Goal: Task Accomplishment & Management: Complete application form

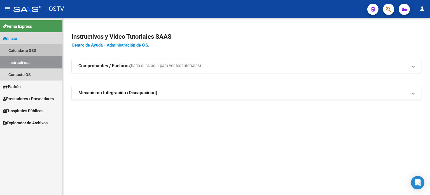
click at [19, 52] on link "Calendario SSS" at bounding box center [31, 50] width 62 height 12
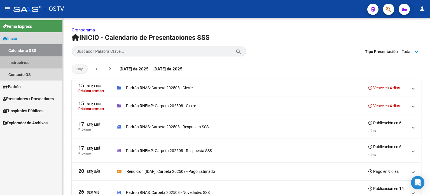
click at [20, 64] on link "Instructivos" at bounding box center [31, 62] width 62 height 12
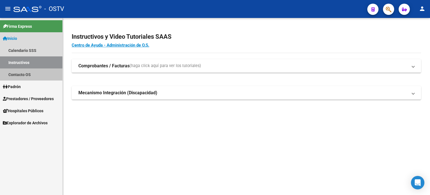
click at [24, 78] on link "Contacto OS" at bounding box center [31, 74] width 62 height 12
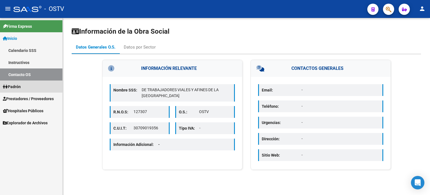
click at [21, 89] on span "Padrón" at bounding box center [12, 86] width 18 height 6
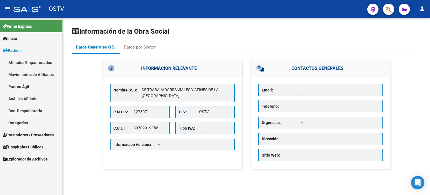
click at [42, 61] on link "Afiliados Empadronados" at bounding box center [31, 62] width 62 height 12
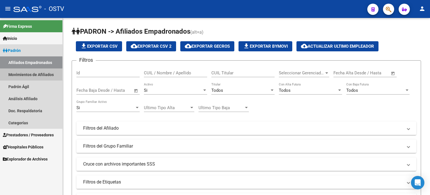
click at [38, 78] on link "Movimientos de Afiliados" at bounding box center [31, 74] width 62 height 12
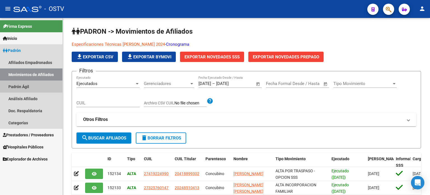
click at [35, 90] on link "Padrón Ágil" at bounding box center [31, 86] width 62 height 12
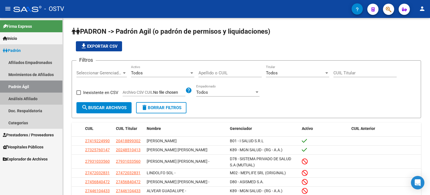
click at [31, 101] on link "Análisis Afiliado" at bounding box center [31, 98] width 62 height 12
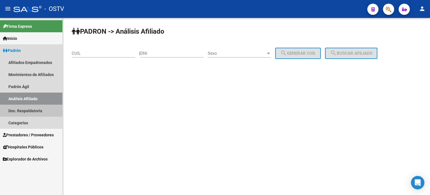
click at [29, 113] on link "Doc. Respaldatoria" at bounding box center [31, 111] width 62 height 12
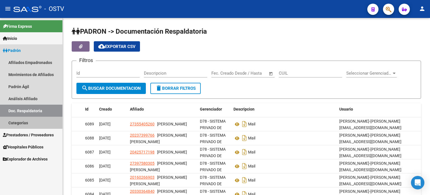
click at [25, 125] on link "Categorías" at bounding box center [31, 123] width 62 height 12
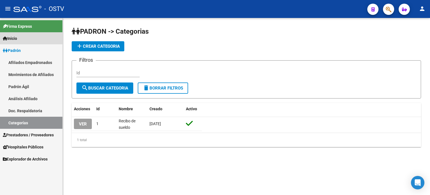
click at [31, 37] on link "Inicio" at bounding box center [31, 38] width 62 height 12
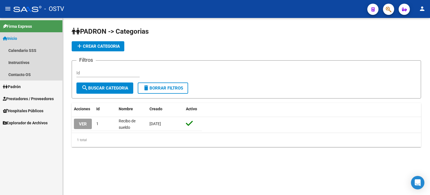
click at [33, 41] on link "Inicio" at bounding box center [31, 38] width 62 height 12
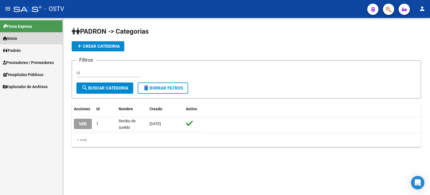
click at [21, 42] on link "Inicio" at bounding box center [31, 38] width 62 height 12
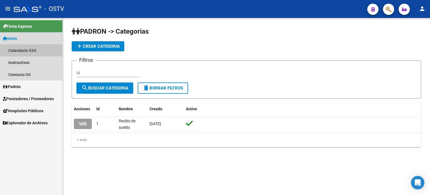
click at [31, 45] on link "Calendario SSS" at bounding box center [31, 50] width 62 height 12
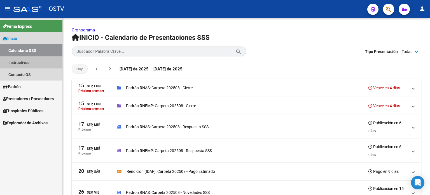
click at [29, 63] on link "Instructivos" at bounding box center [31, 62] width 62 height 12
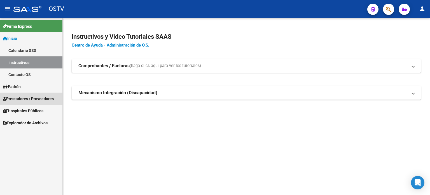
click at [32, 99] on span "Prestadores / Proveedores" at bounding box center [28, 99] width 51 height 6
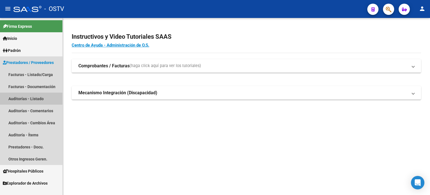
click at [34, 99] on link "Auditorías - Listado" at bounding box center [31, 98] width 62 height 12
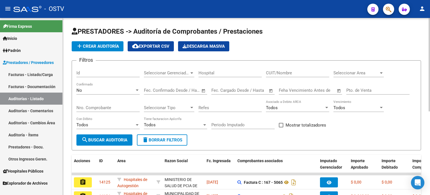
click at [0, 92] on link "Auditorías - Listado" at bounding box center [31, 98] width 62 height 12
click at [378, 43] on div "add Crear Auditoría cloud_download Exportar CSV Descarga Masiva" at bounding box center [247, 46] width 350 height 10
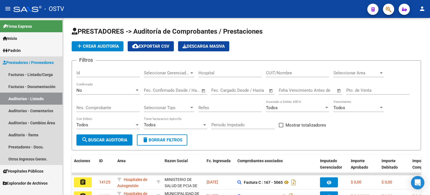
click at [36, 60] on span "Prestadores / Proveedores" at bounding box center [28, 62] width 51 height 6
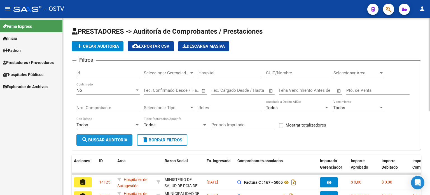
click at [111, 140] on span "search Buscar Auditoria" at bounding box center [105, 139] width 46 height 5
click at [118, 141] on span "search Buscar Auditoria" at bounding box center [105, 139] width 46 height 5
click at [108, 47] on span "add Crear Auditoría" at bounding box center [97, 46] width 43 height 5
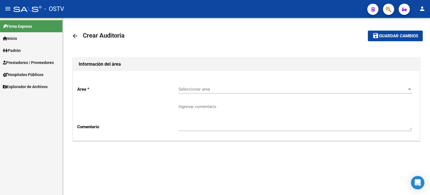
click at [192, 90] on span "Seleccionar area" at bounding box center [293, 89] width 229 height 5
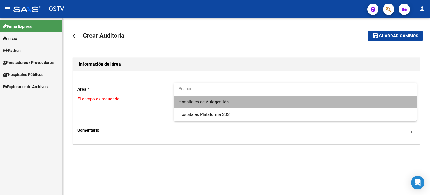
click at [207, 105] on span "Hospitales de Autogestión" at bounding box center [296, 102] width 234 height 13
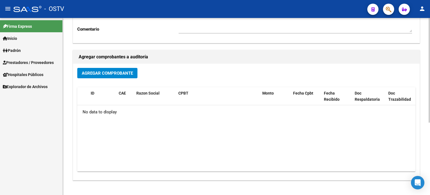
scroll to position [103, 0]
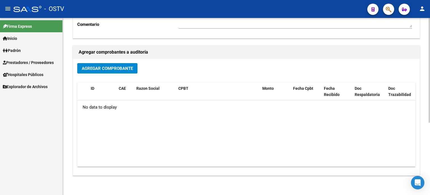
click at [430, 141] on div at bounding box center [429, 130] width 1 height 105
click at [121, 68] on span "Agregar Comprobante" at bounding box center [107, 67] width 51 height 5
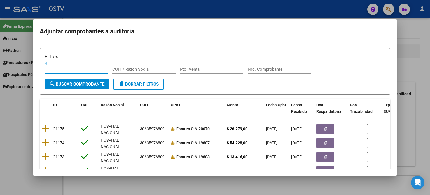
click at [263, 68] on input "Nro. Comprobante" at bounding box center [279, 69] width 63 height 5
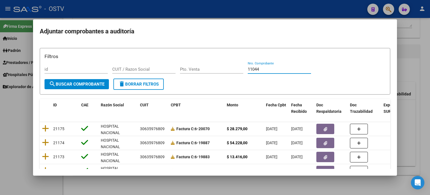
type input "11044"
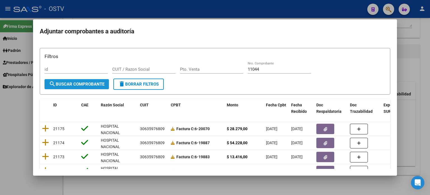
click at [77, 84] on span "search Buscar Comprobante" at bounding box center [76, 84] width 55 height 5
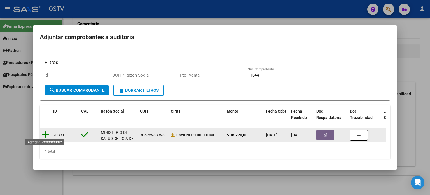
click at [45, 131] on icon at bounding box center [45, 135] width 7 height 8
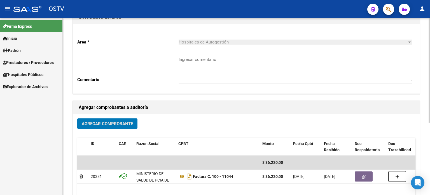
scroll to position [0, 0]
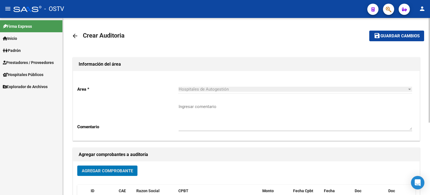
click at [430, 30] on div at bounding box center [429, 70] width 1 height 105
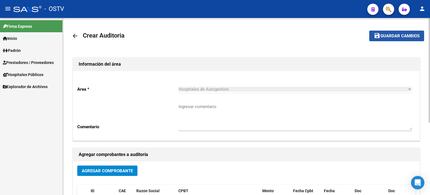
click at [396, 36] on span "Guardar cambios" at bounding box center [400, 36] width 39 height 5
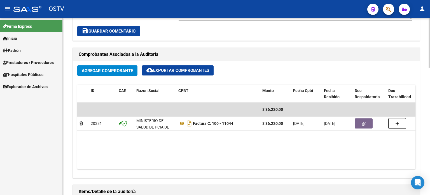
scroll to position [244, 0]
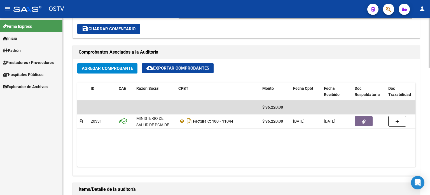
click at [430, 119] on div at bounding box center [429, 111] width 1 height 50
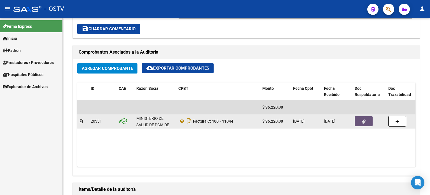
click at [365, 122] on icon "button" at bounding box center [364, 121] width 4 height 4
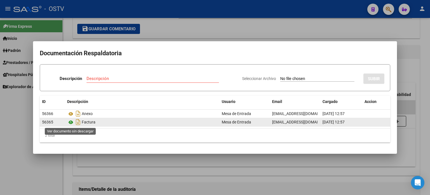
click at [71, 122] on icon at bounding box center [70, 122] width 7 height 7
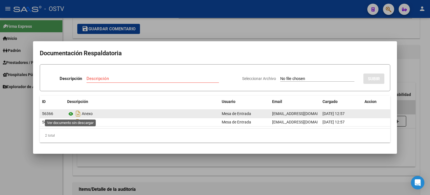
click at [72, 116] on icon at bounding box center [70, 113] width 7 height 7
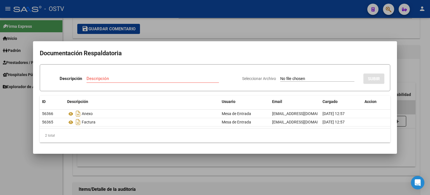
click at [407, 132] on div at bounding box center [215, 97] width 430 height 195
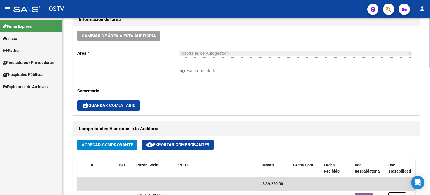
scroll to position [166, 0]
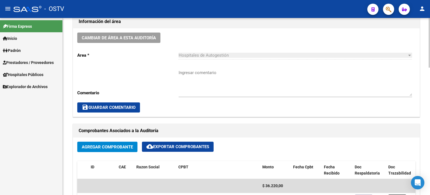
click at [430, 76] on div at bounding box center [429, 89] width 1 height 50
click at [208, 77] on textarea "Ingresar comentario" at bounding box center [296, 82] width 234 height 26
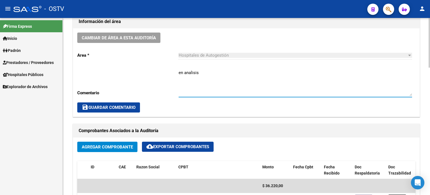
type textarea "en analisis"
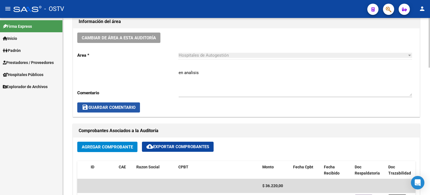
click at [93, 106] on span "save Guardar Comentario" at bounding box center [109, 107] width 54 height 5
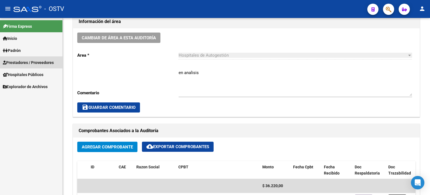
click at [37, 62] on span "Prestadores / Proveedores" at bounding box center [28, 62] width 51 height 6
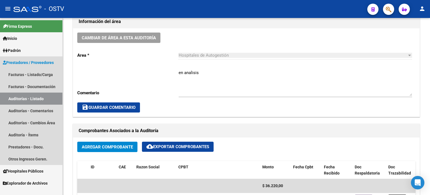
click at [37, 101] on link "Auditorías - Listado" at bounding box center [31, 98] width 62 height 12
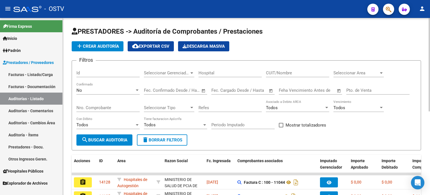
click at [430, 70] on div at bounding box center [429, 106] width 1 height 177
click at [118, 43] on button "add Crear Auditoría" at bounding box center [98, 46] width 52 height 10
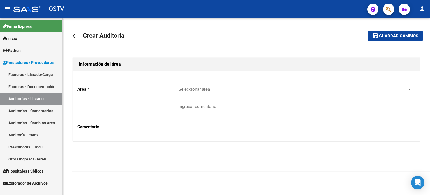
click at [73, 38] on mat-icon "arrow_back" at bounding box center [75, 36] width 7 height 7
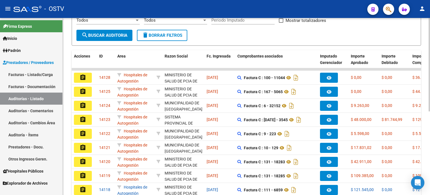
scroll to position [106, 0]
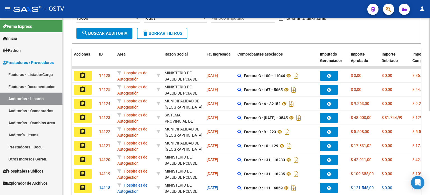
click at [430, 93] on div at bounding box center [429, 121] width 1 height 93
click at [102, 33] on span "search Buscar Auditoria" at bounding box center [105, 33] width 46 height 5
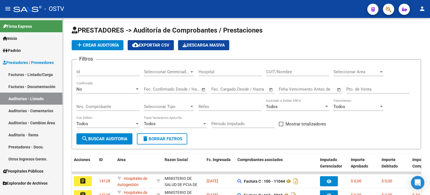
scroll to position [0, 0]
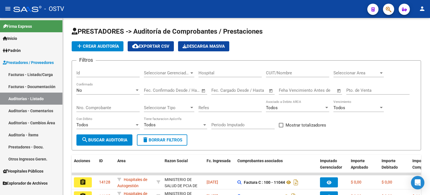
click at [430, 21] on div at bounding box center [429, 64] width 1 height 93
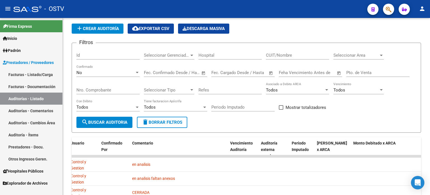
scroll to position [46, 0]
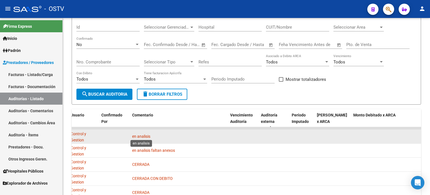
click at [141, 134] on span "en analisis" at bounding box center [141, 136] width 18 height 4
drag, startPoint x: 98, startPoint y: 135, endPoint x: 119, endPoint y: 136, distance: 20.5
click at [100, 135] on div "assignment 14128 Hospitales de Autogestión MINISTERIO DE SALUD DE PCIA DE BSAS …" at bounding box center [29, 136] width 784 height 14
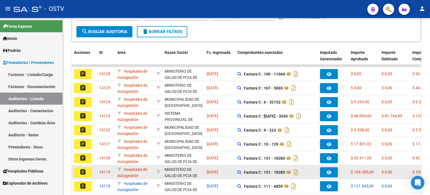
scroll to position [74, 0]
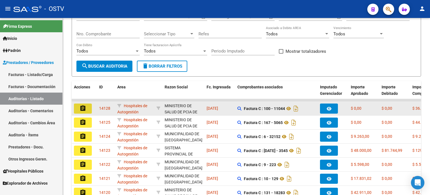
click at [86, 108] on button "assignment" at bounding box center [83, 108] width 18 height 10
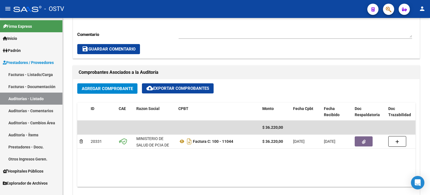
scroll to position [252, 0]
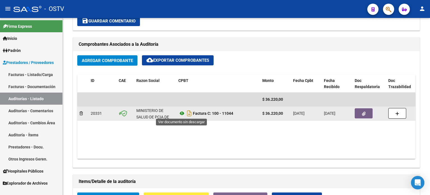
click at [181, 112] on icon at bounding box center [181, 113] width 7 height 7
click at [184, 112] on icon at bounding box center [181, 113] width 7 height 7
click at [364, 113] on icon "button" at bounding box center [364, 114] width 4 height 4
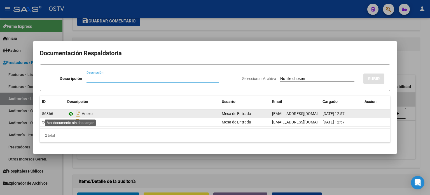
click at [71, 114] on icon at bounding box center [70, 113] width 7 height 7
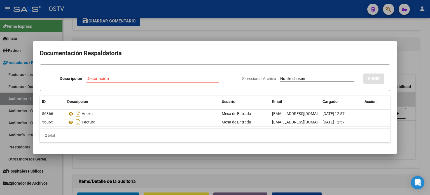
click at [407, 68] on div at bounding box center [215, 97] width 430 height 195
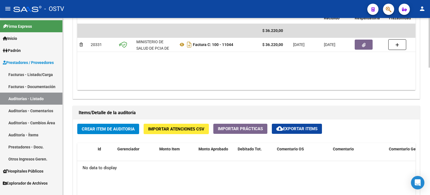
scroll to position [420, 0]
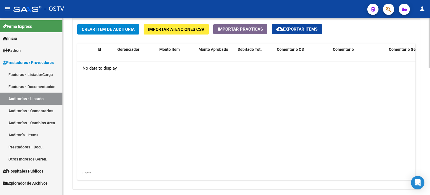
click at [118, 31] on span "Crear Item de Auditoria" at bounding box center [108, 29] width 53 height 5
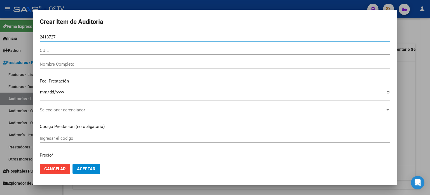
type input "24187271"
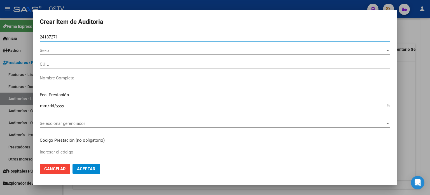
type input "20241872719"
type input "[PERSON_NAME]"
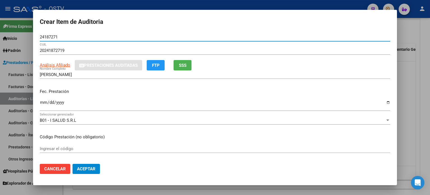
type input "24187271"
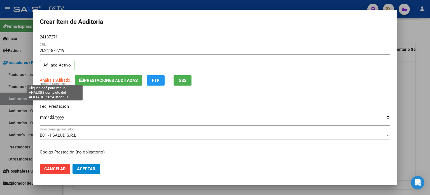
click at [65, 79] on span "Análisis Afiliado" at bounding box center [55, 80] width 31 height 5
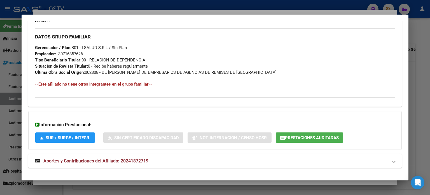
scroll to position [274, 0]
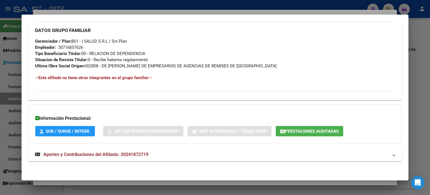
click at [68, 153] on span "Aportes y Contribuciones del Afiliado: 20241872719" at bounding box center [95, 154] width 105 height 5
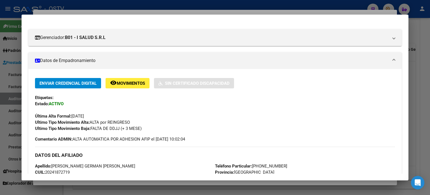
scroll to position [0, 0]
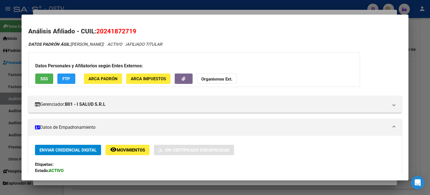
click at [41, 78] on span "SSS" at bounding box center [44, 78] width 8 height 5
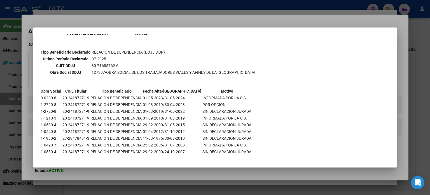
scroll to position [141, 0]
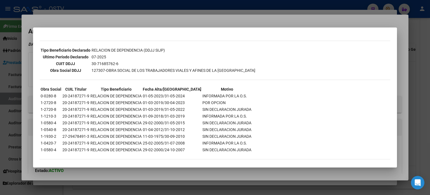
click at [405, 69] on div at bounding box center [215, 97] width 430 height 195
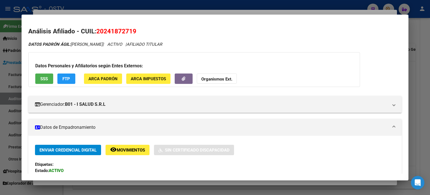
click at [416, 108] on div at bounding box center [215, 97] width 430 height 195
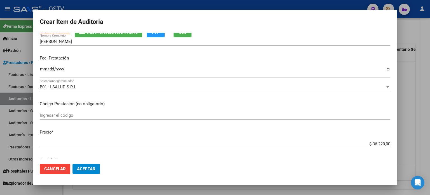
scroll to position [56, 0]
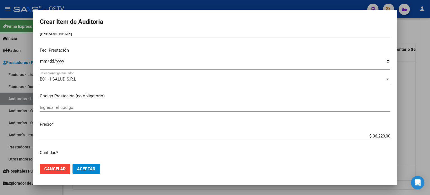
click at [40, 61] on input "Ingresar la fecha" at bounding box center [215, 63] width 351 height 9
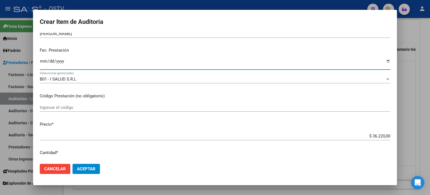
click at [40, 61] on input "Ingresar la fecha" at bounding box center [215, 63] width 351 height 9
type input "[DATE]"
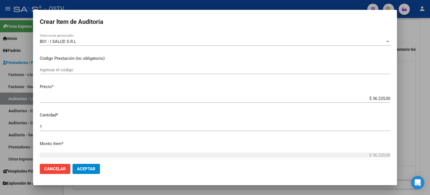
scroll to position [112, 0]
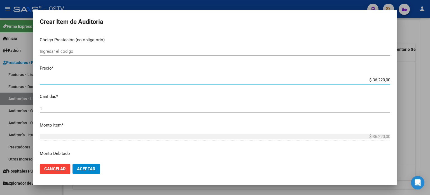
click at [366, 77] on input "$ 36.220,00" at bounding box center [215, 79] width 351 height 5
type input "$ 0,07"
type input "$ 0,72"
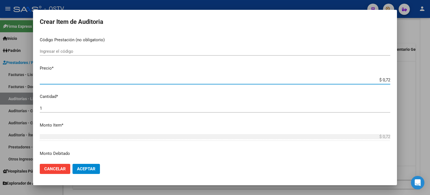
type input "$ 7,24"
type input "$ 72,44"
type input "$ 724,40"
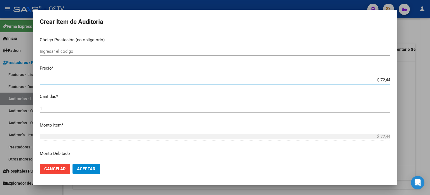
type input "$ 724,40"
type input "$ 7.244,00"
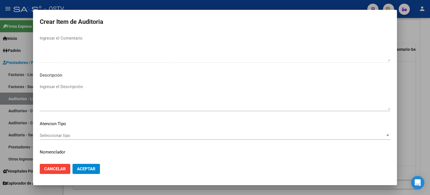
scroll to position [378, 0]
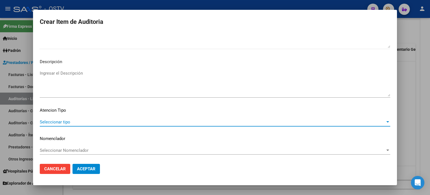
click at [386, 120] on div at bounding box center [388, 122] width 5 height 4
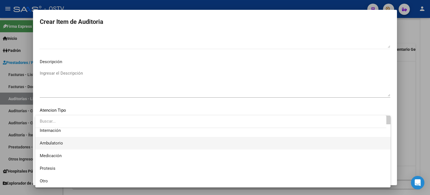
scroll to position [0, 0]
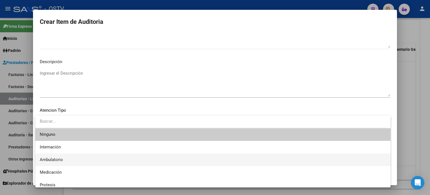
click at [63, 163] on span "Ambulatorio" at bounding box center [213, 159] width 347 height 13
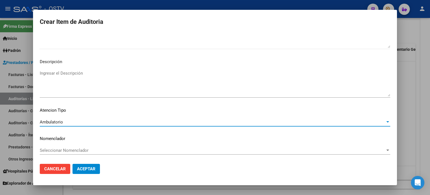
click at [93, 169] on span "Aceptar" at bounding box center [86, 168] width 18 height 5
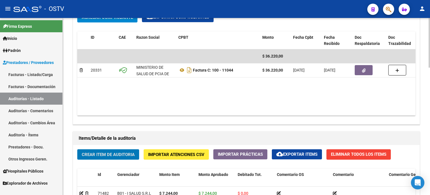
scroll to position [337, 0]
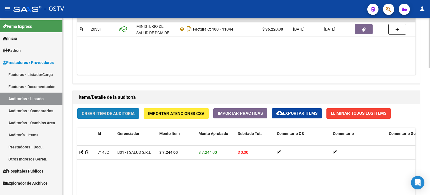
click at [108, 111] on span "Crear Item de Auditoria" at bounding box center [108, 113] width 53 height 5
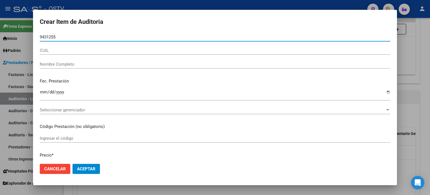
type input "94312553"
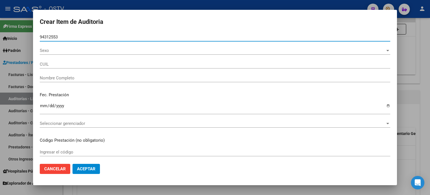
type input "27943125533"
type input "[PERSON_NAME] [PERSON_NAME]"
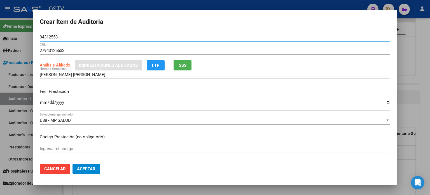
type input "94312553"
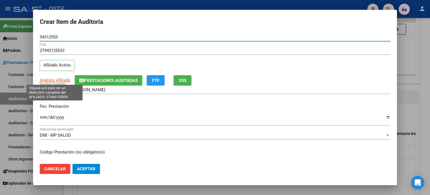
click at [57, 79] on span "Análisis Afiliado" at bounding box center [55, 80] width 31 height 5
type textarea "27943125533"
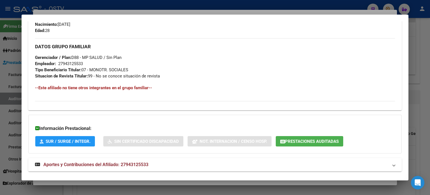
scroll to position [268, 0]
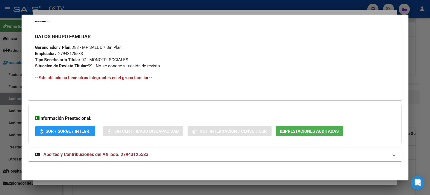
click at [73, 154] on span "Aportes y Contribuciones del Afiliado: 27943125533" at bounding box center [95, 154] width 105 height 5
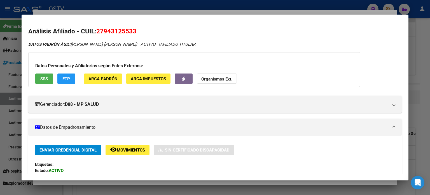
scroll to position [0, 0]
click at [43, 75] on button "SSS" at bounding box center [44, 78] width 18 height 10
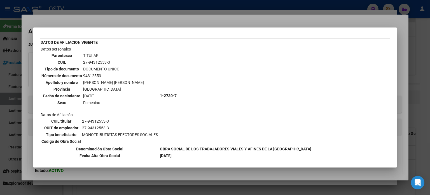
scroll to position [24, 0]
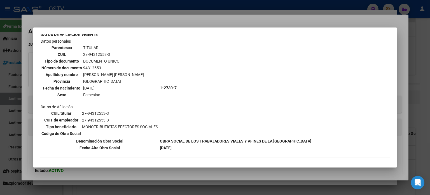
click at [203, 21] on div at bounding box center [215, 97] width 430 height 195
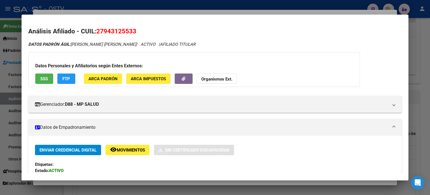
click at [410, 92] on div at bounding box center [215, 97] width 430 height 195
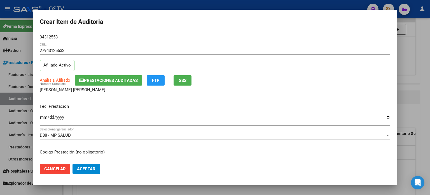
click at [40, 118] on input "Ingresar la fecha" at bounding box center [215, 119] width 351 height 9
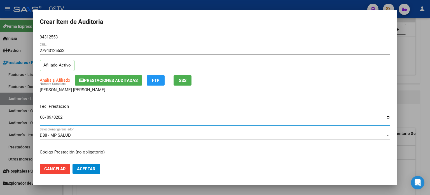
type input "[DATE]"
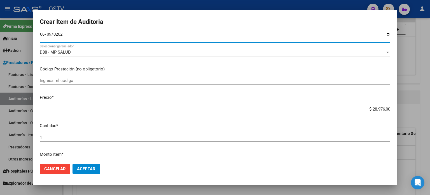
scroll to position [84, 0]
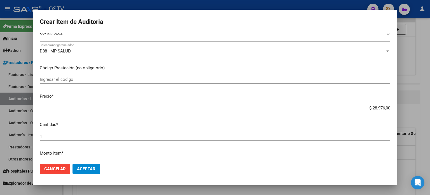
drag, startPoint x: 385, startPoint y: 105, endPoint x: 373, endPoint y: 105, distance: 11.8
click at [373, 105] on div "$ 28.976,00 Ingresar el precio" at bounding box center [215, 108] width 351 height 8
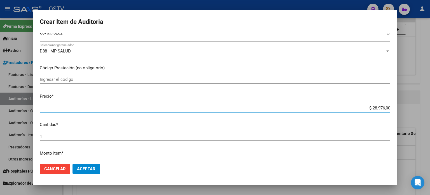
click at [373, 105] on input "$ 28.976,00" at bounding box center [215, 107] width 351 height 5
type input "$ 0,07"
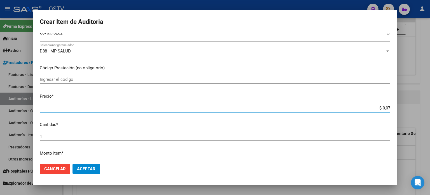
type input "$ 0,72"
type input "$ 7,24"
type input "$ 72,44"
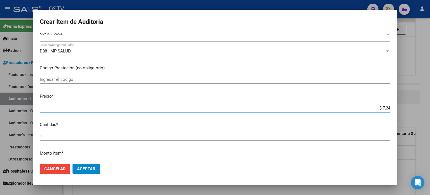
type input "$ 72,44"
type input "$ 724,40"
type input "$ 7.244,00"
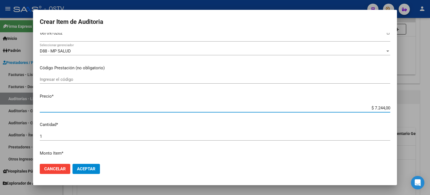
type input "$ 72.440,00"
type input "$ 7.244,00"
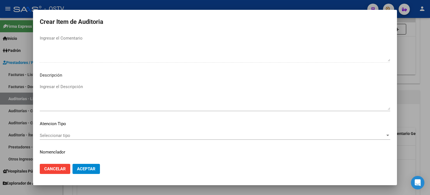
scroll to position [378, 0]
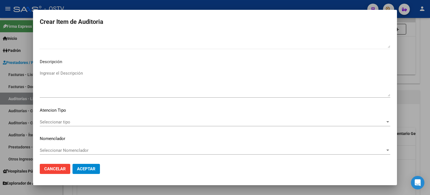
click at [375, 122] on span "Seleccionar tipo" at bounding box center [213, 121] width 346 height 5
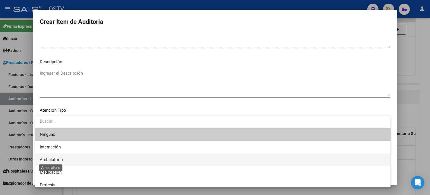
click at [54, 158] on span "Ambulatorio" at bounding box center [51, 159] width 23 height 5
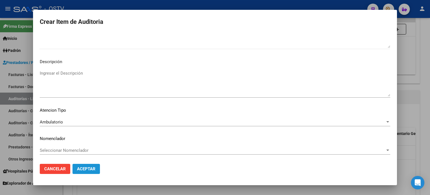
click at [86, 168] on span "Aceptar" at bounding box center [86, 168] width 18 height 5
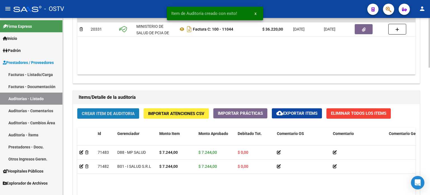
click at [101, 114] on span "Crear Item de Auditoria" at bounding box center [108, 113] width 53 height 5
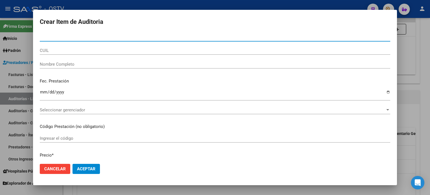
click at [415, 75] on div at bounding box center [215, 97] width 430 height 195
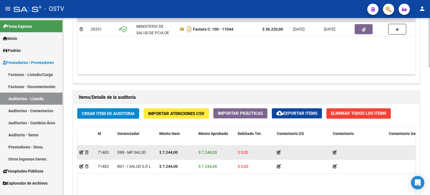
click at [150, 151] on div "D88 - MP SALUD" at bounding box center [136, 152] width 38 height 6
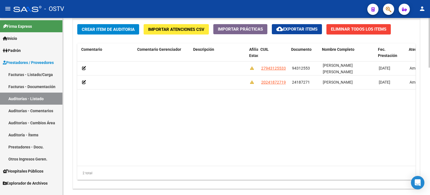
scroll to position [0, 252]
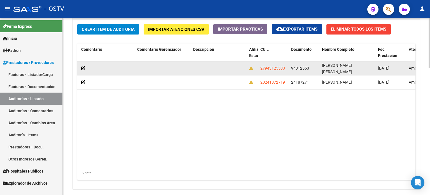
drag, startPoint x: 309, startPoint y: 67, endPoint x: 291, endPoint y: 67, distance: 17.4
click at [291, 67] on span "94312553" at bounding box center [300, 68] width 18 height 4
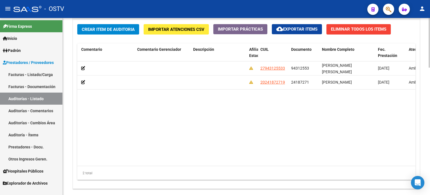
click at [105, 31] on button "Crear Item de Auditoria" at bounding box center [108, 29] width 62 height 10
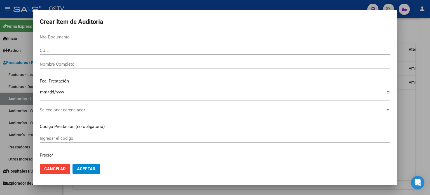
drag, startPoint x: 83, startPoint y: 33, endPoint x: 83, endPoint y: 36, distance: 3.9
click at [83, 35] on div "Nro Documento" at bounding box center [215, 37] width 351 height 8
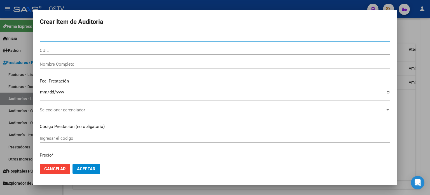
click at [83, 36] on input "Nro Documento" at bounding box center [215, 36] width 351 height 5
click at [82, 38] on input "Nro Documento" at bounding box center [215, 36] width 351 height 5
paste input "27943125533"
click at [44, 34] on input "2794312553" at bounding box center [215, 36] width 351 height 5
type input "94312553"
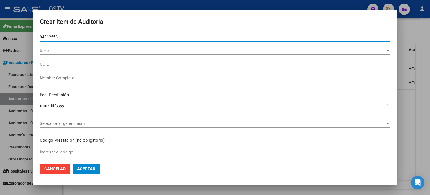
type input "27943125533"
type input "[PERSON_NAME] [PERSON_NAME]"
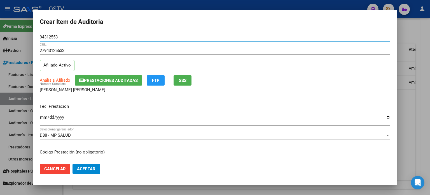
type input "94312553"
click at [42, 118] on input "Ingresar la fecha" at bounding box center [215, 119] width 351 height 9
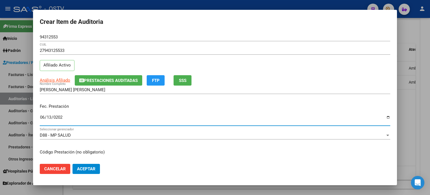
type input "[DATE]"
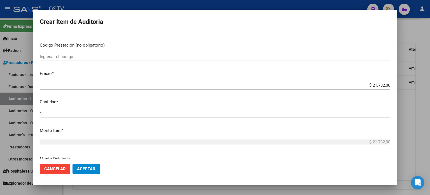
scroll to position [112, 0]
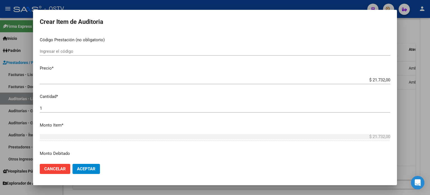
click at [372, 77] on div "$ 21.732,00 Ingresar el precio" at bounding box center [215, 80] width 351 height 8
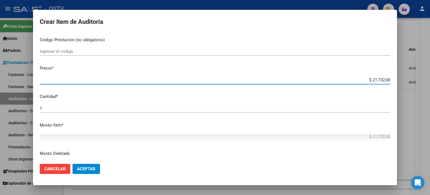
click at [371, 79] on input "$ 21.732,00" at bounding box center [215, 79] width 351 height 5
type input "$ 0,07"
type input "$ 0,72"
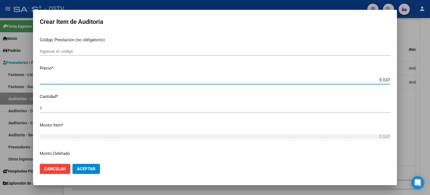
type input "$ 0,72"
type input "$ 7,24"
type input "$ 72,44"
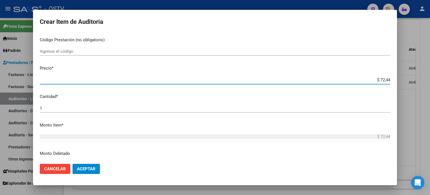
type input "$ 724,40"
type input "$ 7.244,00"
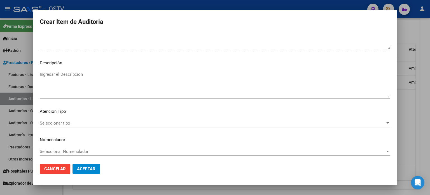
scroll to position [378, 0]
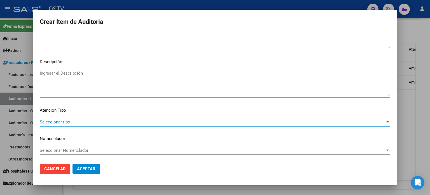
click at [62, 121] on span "Seleccionar tipo" at bounding box center [213, 121] width 346 height 5
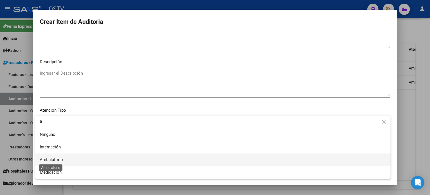
type input "a"
click at [48, 158] on span "Ambulatorio" at bounding box center [51, 159] width 23 height 5
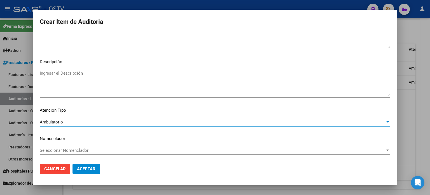
click at [88, 170] on span "Aceptar" at bounding box center [86, 168] width 18 height 5
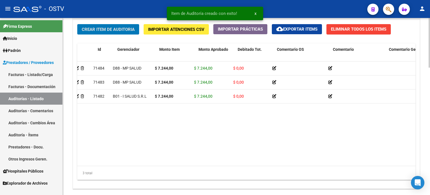
scroll to position [0, 0]
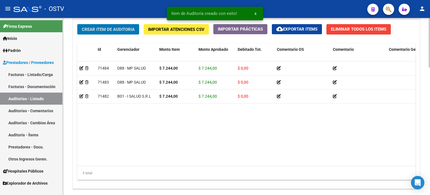
click at [96, 27] on span "Crear Item de Auditoria" at bounding box center [108, 29] width 53 height 5
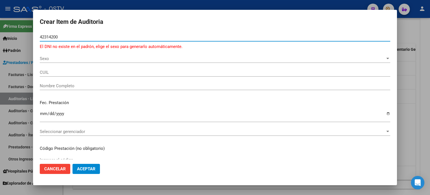
drag, startPoint x: 52, startPoint y: 34, endPoint x: 65, endPoint y: 27, distance: 14.9
click at [53, 34] on input "42314200" at bounding box center [215, 36] width 351 height 5
type input "42314300"
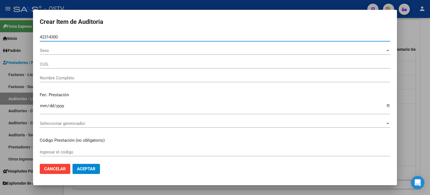
type input "20423143003"
type input "[PERSON_NAME] [PERSON_NAME]"
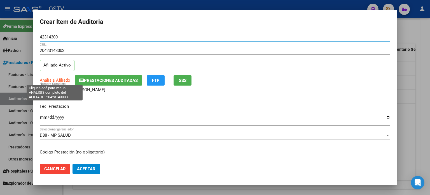
type input "42314300"
click at [56, 81] on span "Análisis Afiliado" at bounding box center [55, 80] width 31 height 5
type textarea "20423143003"
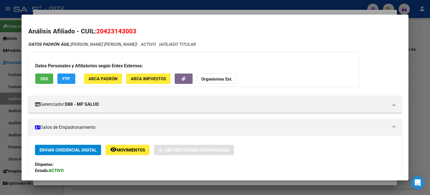
click at [421, 157] on div at bounding box center [215, 97] width 430 height 195
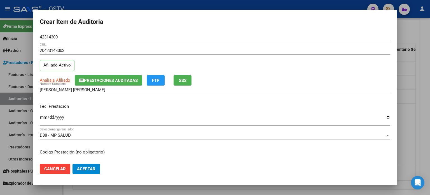
click at [55, 36] on input "42314300" at bounding box center [215, 36] width 351 height 5
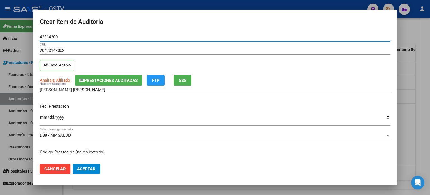
click at [54, 36] on input "42314300" at bounding box center [215, 36] width 351 height 5
click at [55, 37] on input "42314300" at bounding box center [215, 36] width 351 height 5
type input "42314200"
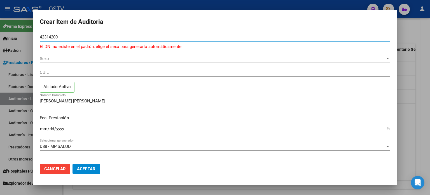
type input "42314200"
click at [47, 58] on span "Sexo" at bounding box center [213, 58] width 346 height 5
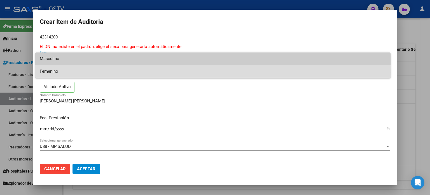
click at [48, 72] on span "Femenino" at bounding box center [213, 71] width 347 height 13
type input "27423142001"
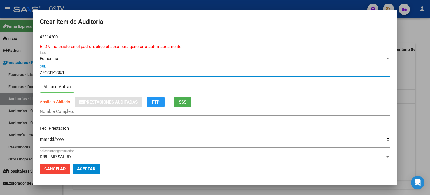
drag, startPoint x: 43, startPoint y: 71, endPoint x: 62, endPoint y: 72, distance: 19.4
click at [62, 72] on input "27423142001" at bounding box center [215, 72] width 351 height 5
click at [64, 73] on input "27423142001" at bounding box center [215, 72] width 351 height 5
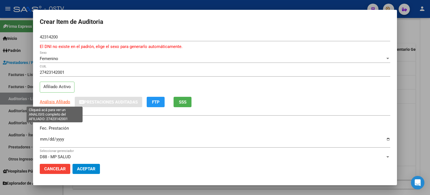
click at [50, 100] on span "Análisis Afiliado" at bounding box center [55, 101] width 31 height 5
type textarea "27423142001"
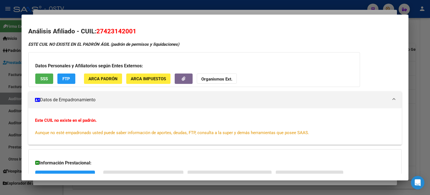
click at [48, 76] on span "SSS" at bounding box center [44, 78] width 8 height 5
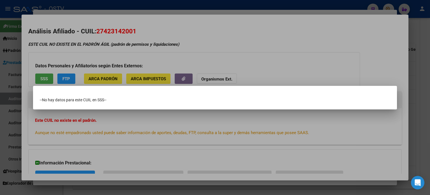
click at [59, 115] on div at bounding box center [215, 97] width 430 height 195
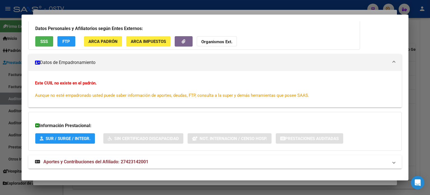
scroll to position [45, 0]
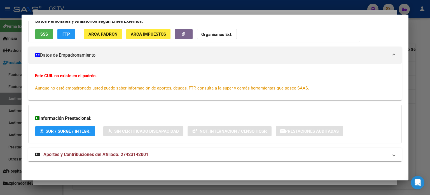
click at [54, 153] on span "Aportes y Contribuciones del Afiliado: 27423142001" at bounding box center [95, 154] width 105 height 5
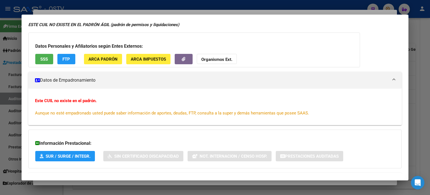
scroll to position [0, 0]
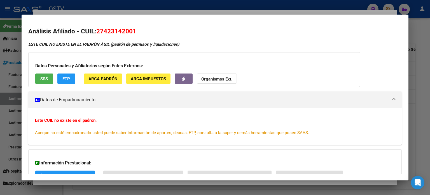
click at [52, 76] on button "SSS" at bounding box center [44, 78] width 18 height 10
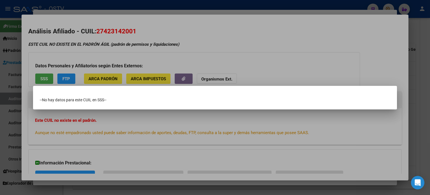
click at [156, 42] on div at bounding box center [215, 97] width 430 height 195
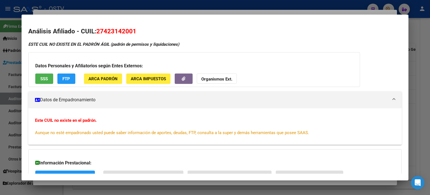
click at [182, 10] on div at bounding box center [215, 97] width 430 height 195
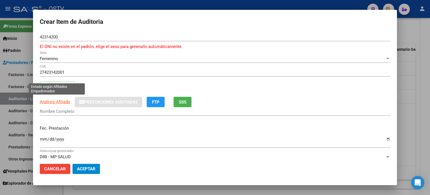
scroll to position [28, 0]
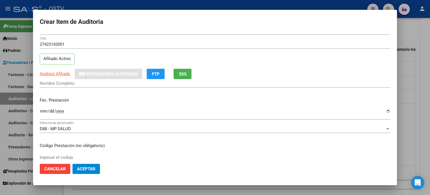
click at [55, 82] on input "Nombre Completo" at bounding box center [215, 83] width 351 height 5
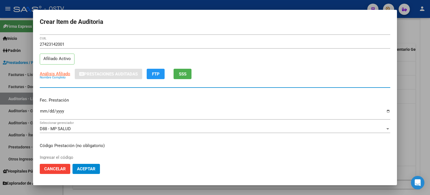
scroll to position [56, 0]
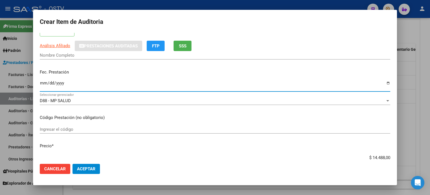
click at [53, 83] on input "Ingresar la fecha" at bounding box center [215, 85] width 351 height 9
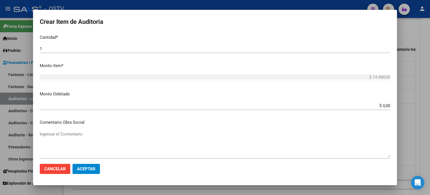
scroll to position [252, 0]
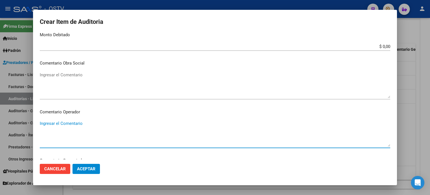
click at [61, 123] on textarea "Ingresar el Comentario" at bounding box center [215, 133] width 351 height 26
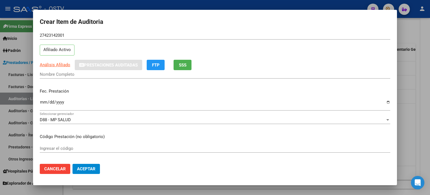
scroll to position [0, 0]
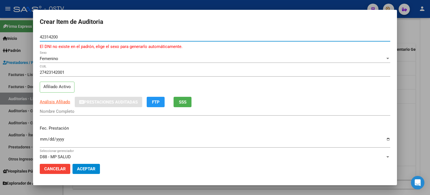
drag, startPoint x: 66, startPoint y: 36, endPoint x: 40, endPoint y: 34, distance: 25.3
click at [40, 34] on div "42314200 Nro Documento" at bounding box center [215, 37] width 351 height 8
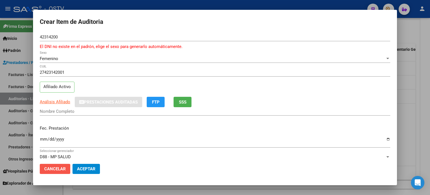
drag, startPoint x: 49, startPoint y: 169, endPoint x: 55, endPoint y: 161, distance: 9.4
click at [50, 168] on span "Cancelar" at bounding box center [55, 168] width 22 height 5
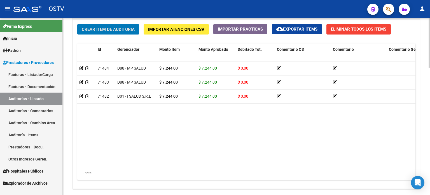
click at [127, 28] on span "Crear Item de Auditoria" at bounding box center [108, 29] width 53 height 5
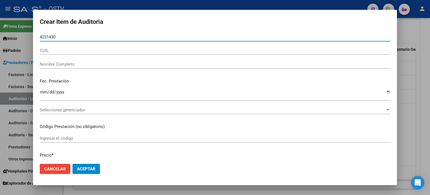
type input "42314300"
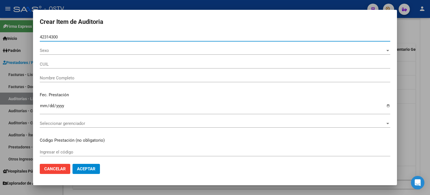
type input "20423143003"
type input "[PERSON_NAME] [PERSON_NAME]"
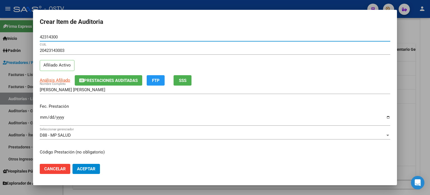
type input "42314300"
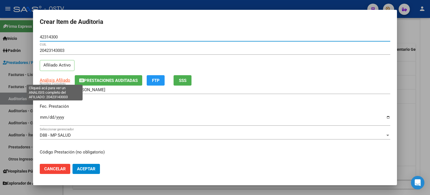
click at [59, 78] on span "Análisis Afiliado" at bounding box center [55, 80] width 31 height 5
type textarea "20423143003"
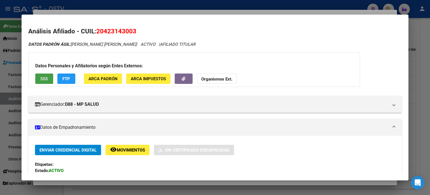
click at [43, 79] on span "SSS" at bounding box center [44, 78] width 8 height 5
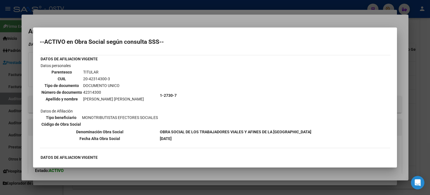
click at [218, 24] on div at bounding box center [215, 97] width 430 height 195
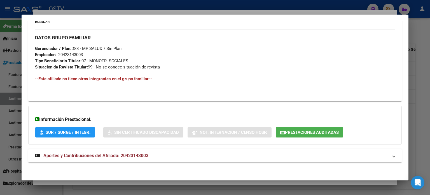
scroll to position [268, 0]
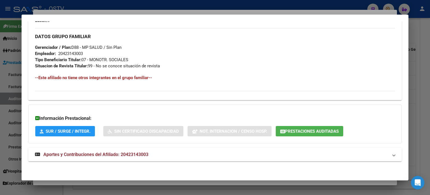
click at [93, 153] on span "Aportes y Contribuciones del Afiliado: 20423143003" at bounding box center [95, 154] width 105 height 5
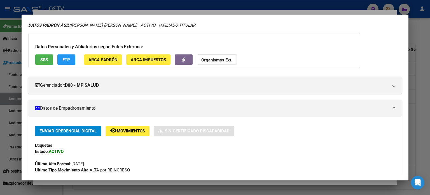
scroll to position [0, 0]
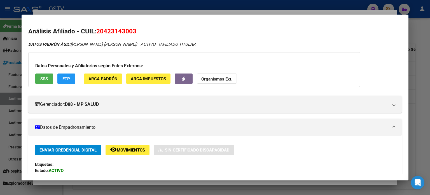
click at [375, 13] on div at bounding box center [215, 97] width 430 height 195
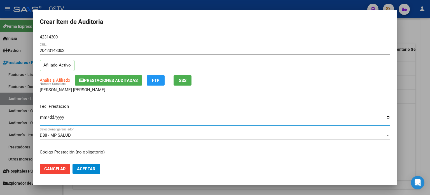
click at [42, 116] on input "Ingresar la fecha" at bounding box center [215, 119] width 351 height 9
type input "[DATE]"
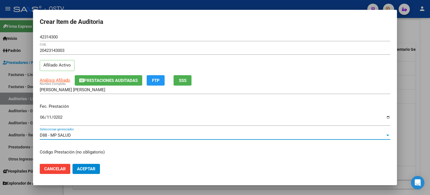
scroll to position [67, 0]
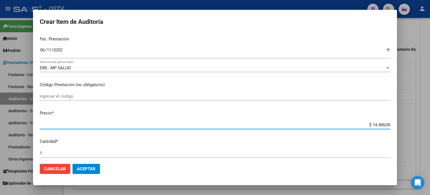
type input "$ 0,07"
type input "$ 0,72"
type input "$ 7,24"
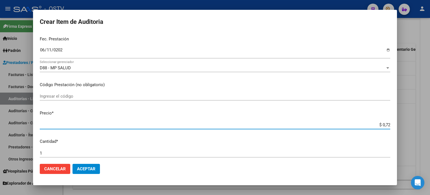
type input "$ 7,24"
type input "$ 72,44"
type input "$ 724,40"
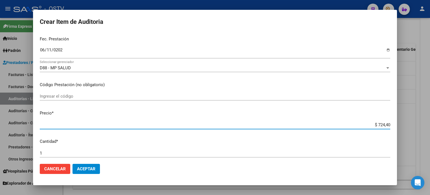
type input "$ 7.244,00"
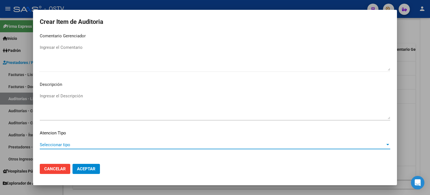
scroll to position [378, 0]
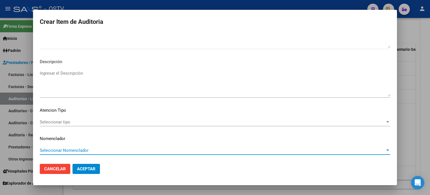
click at [55, 121] on span "Seleccionar tipo" at bounding box center [213, 121] width 346 height 5
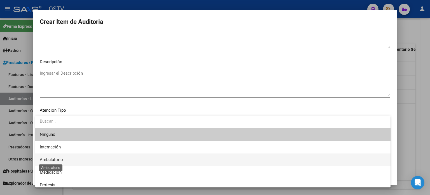
click at [52, 157] on span "Ambulatorio" at bounding box center [51, 159] width 23 height 5
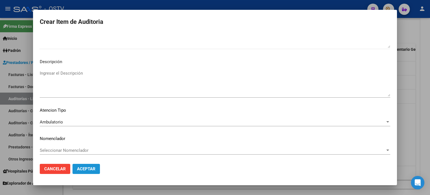
click at [88, 169] on span "Aceptar" at bounding box center [86, 168] width 18 height 5
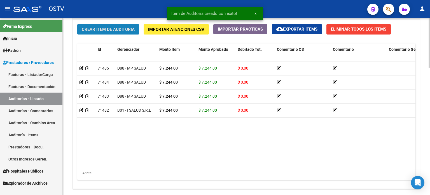
click at [106, 24] on button "Crear Item de Auditoria" at bounding box center [108, 29] width 62 height 10
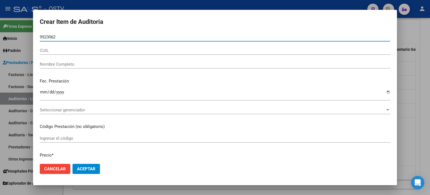
type input "95230622"
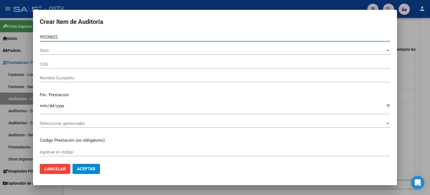
type input "27952306222"
type input "[PERSON_NAME] [PERSON_NAME]"
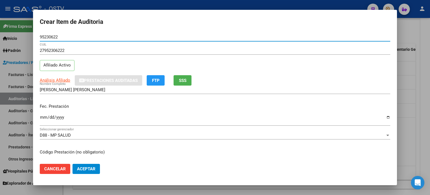
type input "95230622"
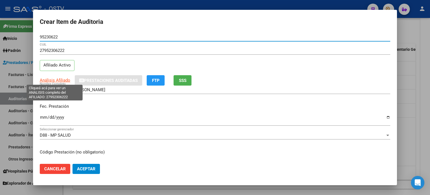
click at [54, 80] on span "Análisis Afiliado" at bounding box center [55, 80] width 31 height 5
type textarea "27952306222"
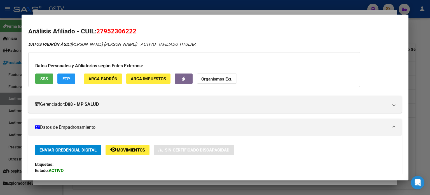
click at [42, 78] on span "SSS" at bounding box center [44, 78] width 8 height 5
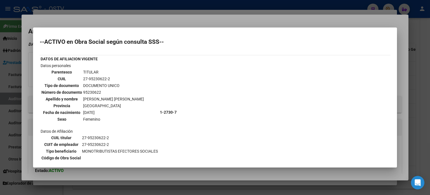
scroll to position [24, 0]
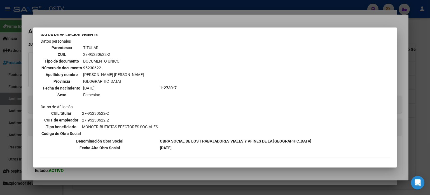
click at [196, 23] on div at bounding box center [215, 97] width 430 height 195
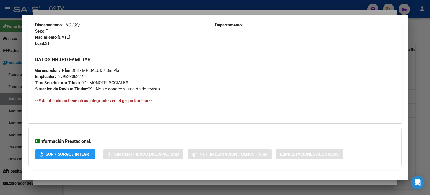
scroll to position [261, 0]
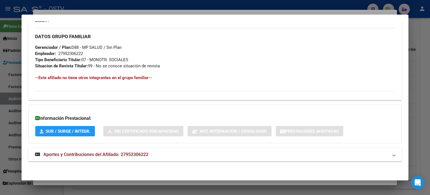
click at [82, 153] on span "Aportes y Contribuciones del Afiliado: 27952306222" at bounding box center [95, 154] width 105 height 5
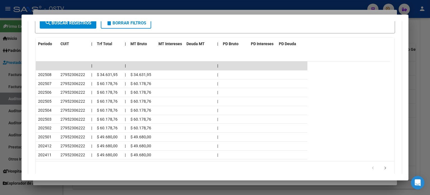
scroll to position [289, 0]
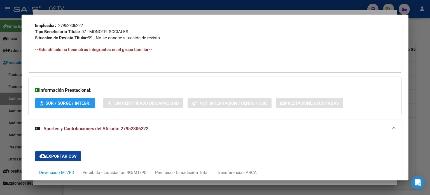
click at [71, 182] on div at bounding box center [215, 97] width 430 height 195
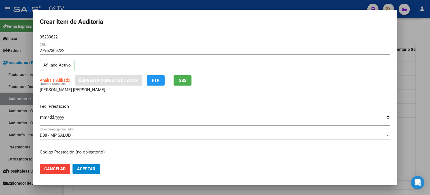
click at [40, 115] on input "Ingresar la fecha" at bounding box center [215, 119] width 351 height 9
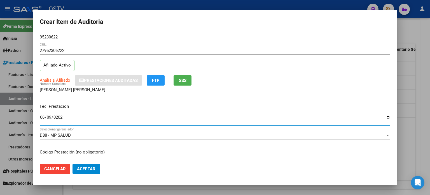
type input "[DATE]"
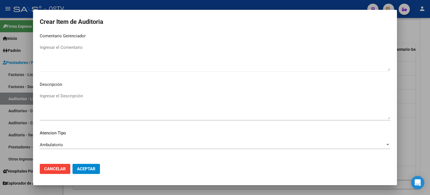
scroll to position [378, 0]
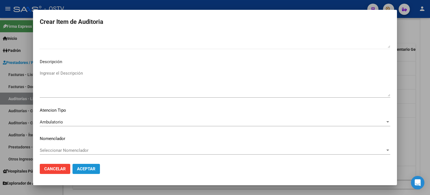
click at [82, 166] on span "Aceptar" at bounding box center [86, 168] width 18 height 5
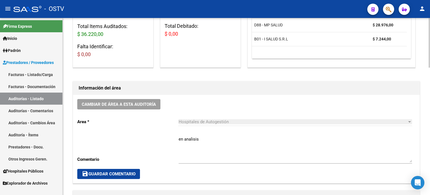
scroll to position [112, 0]
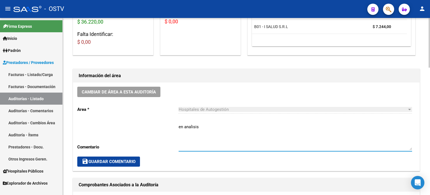
drag, startPoint x: 195, startPoint y: 125, endPoint x: 213, endPoint y: 124, distance: 18.3
click at [170, 125] on div "Cambiar de área a esta auditoría Area * Hospitales de Autogestión Seleccionar a…" at bounding box center [246, 126] width 347 height 88
type textarea "CERRADA"
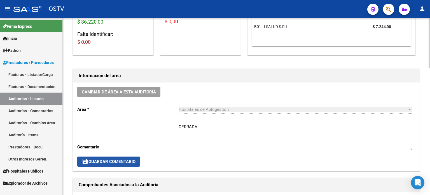
click at [98, 159] on span "save Guardar Comentario" at bounding box center [109, 161] width 54 height 5
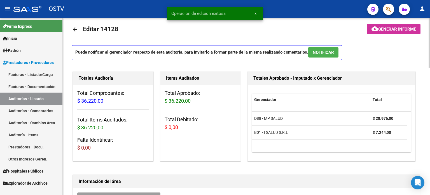
scroll to position [0, 0]
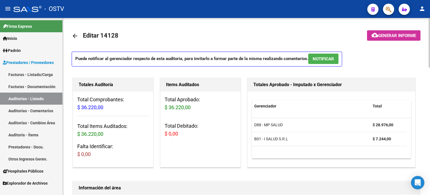
click at [73, 36] on mat-icon "arrow_back" at bounding box center [75, 36] width 7 height 7
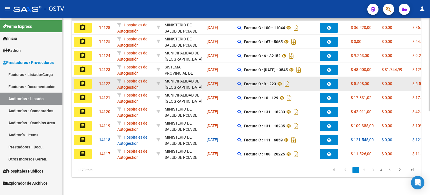
scroll to position [46, 0]
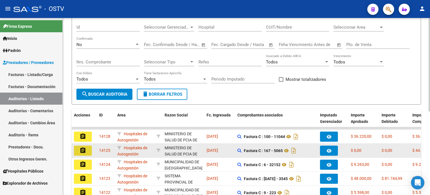
click at [85, 150] on mat-icon "assignment" at bounding box center [83, 150] width 7 height 7
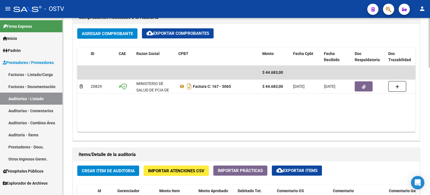
scroll to position [280, 0]
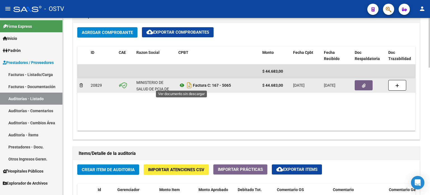
click at [182, 84] on icon at bounding box center [181, 85] width 7 height 7
click at [366, 83] on button "button" at bounding box center [364, 85] width 18 height 10
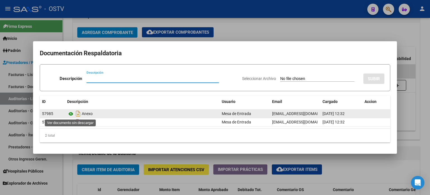
click at [70, 114] on icon at bounding box center [70, 113] width 7 height 7
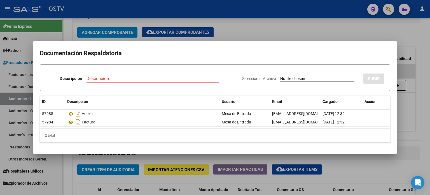
click at [251, 36] on div at bounding box center [215, 97] width 430 height 195
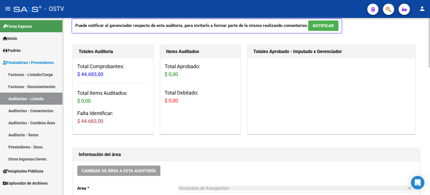
scroll to position [0, 0]
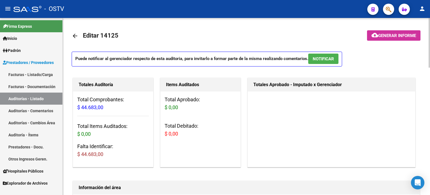
click at [75, 38] on mat-icon "arrow_back" at bounding box center [75, 36] width 7 height 7
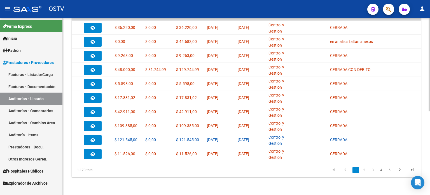
scroll to position [158, 0]
